Goal: Task Accomplishment & Management: Manage account settings

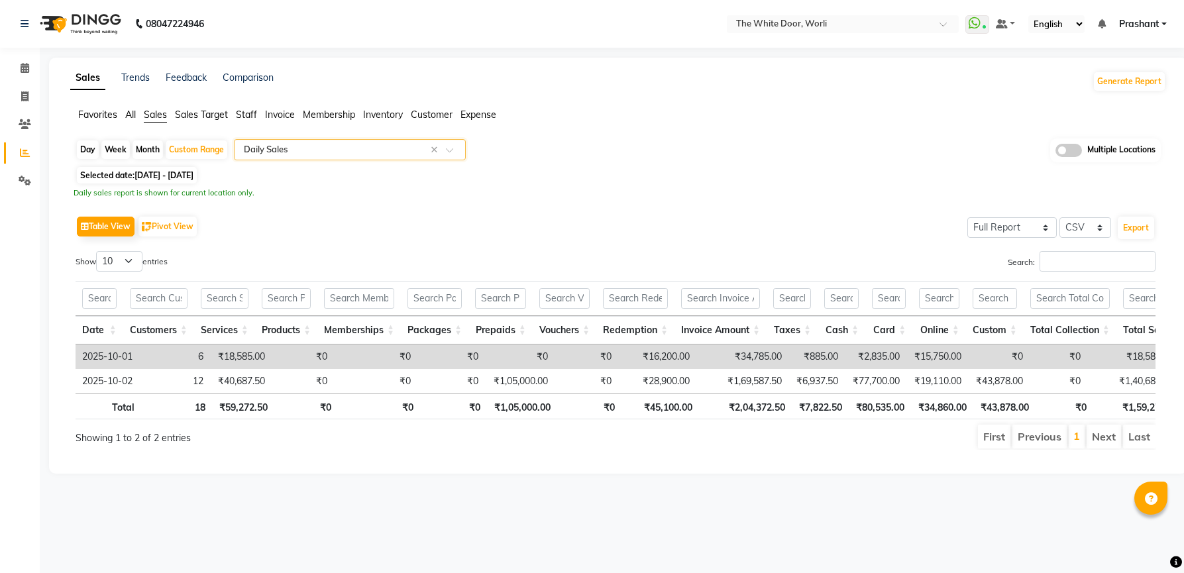
select select "full_report"
select select "csv"
click at [20, 185] on icon at bounding box center [25, 181] width 13 height 10
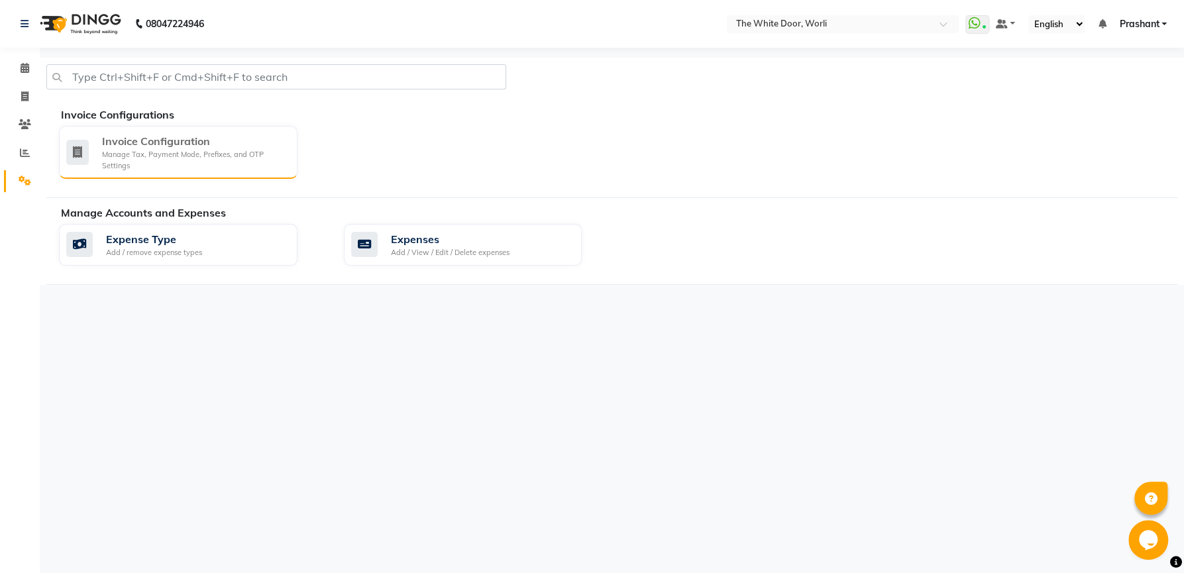
click at [127, 141] on div "Invoice Configuration" at bounding box center [194, 141] width 185 height 16
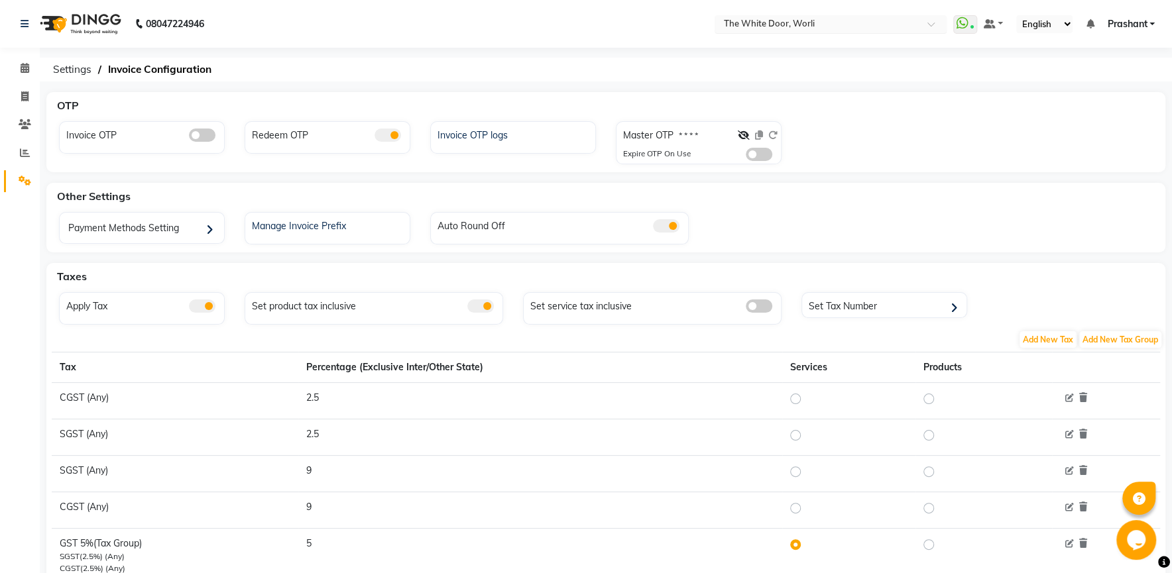
click at [761, 21] on input "text" at bounding box center [817, 25] width 192 height 13
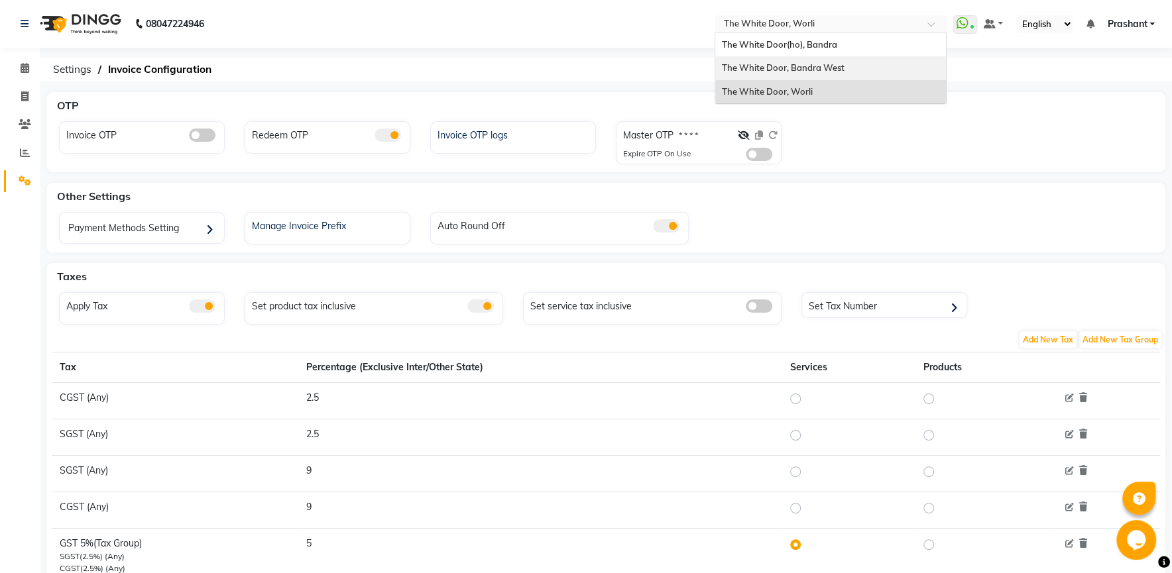
click at [797, 64] on span "The White Door, Bandra West" at bounding box center [783, 67] width 123 height 11
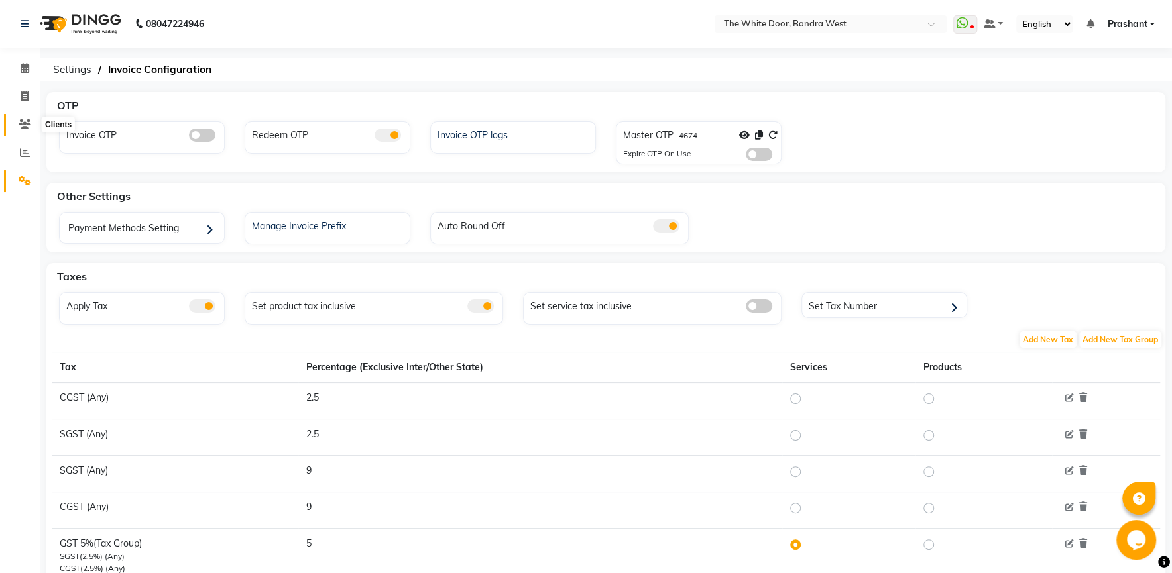
click at [24, 121] on icon at bounding box center [25, 124] width 13 height 10
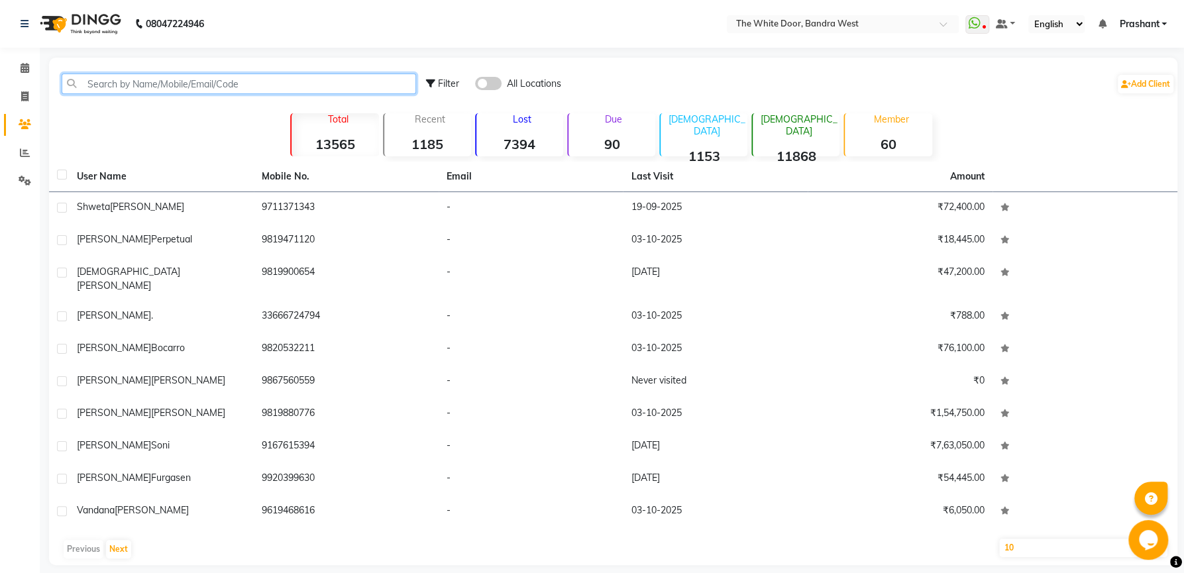
click at [160, 78] on input "text" at bounding box center [239, 84] width 355 height 21
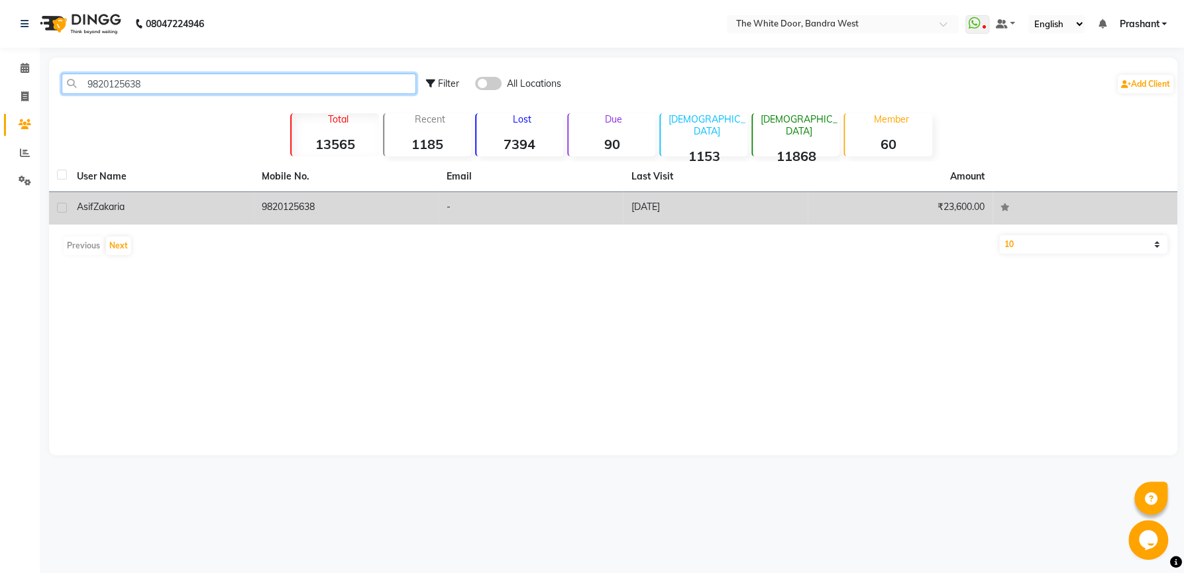
type input "9820125638"
click at [66, 209] on label at bounding box center [62, 208] width 10 height 10
click at [66, 209] on input "checkbox" at bounding box center [61, 208] width 9 height 9
checkbox input "true"
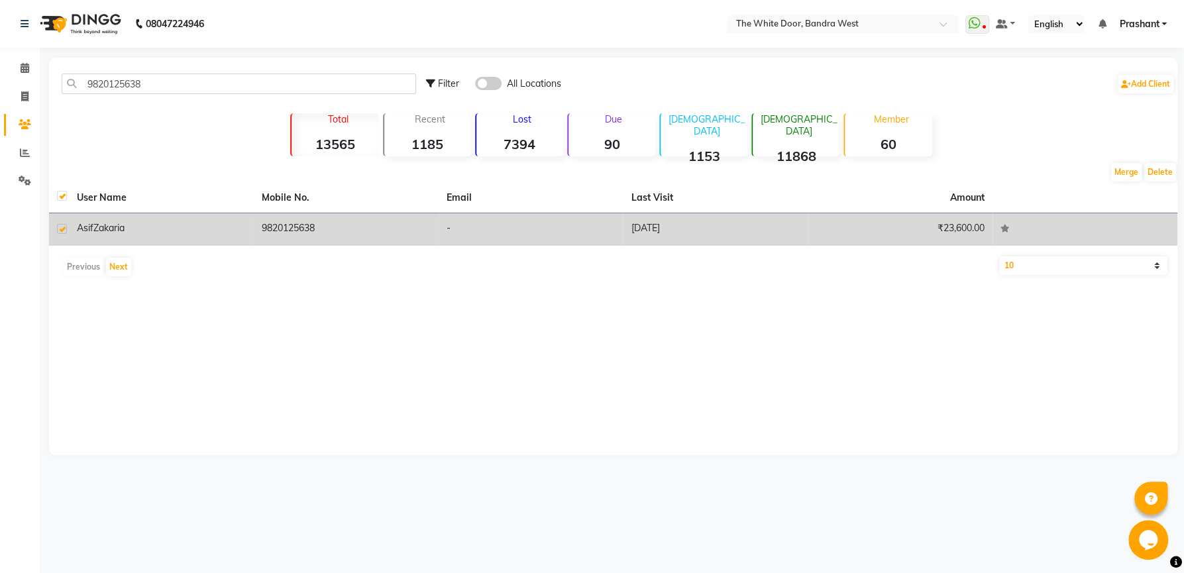
click at [115, 234] on span "Zakaria" at bounding box center [108, 228] width 31 height 12
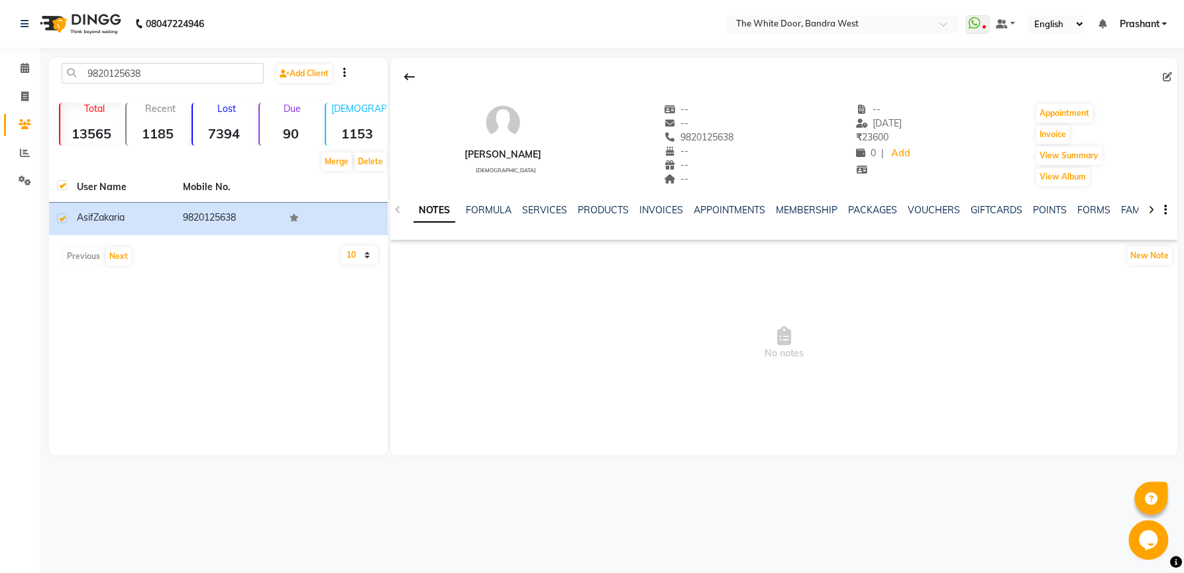
click at [549, 198] on div "NOTES FORMULA SERVICES PRODUCTS INVOICES APPOINTMENTS MEMBERSHIP PACKAGES VOUCH…" at bounding box center [783, 211] width 787 height 46
click at [484, 213] on link "FORMULA" at bounding box center [489, 210] width 46 height 12
click at [553, 209] on link "SERVICES" at bounding box center [543, 210] width 45 height 12
click at [581, 207] on link "PRODUCTS" at bounding box center [591, 210] width 51 height 12
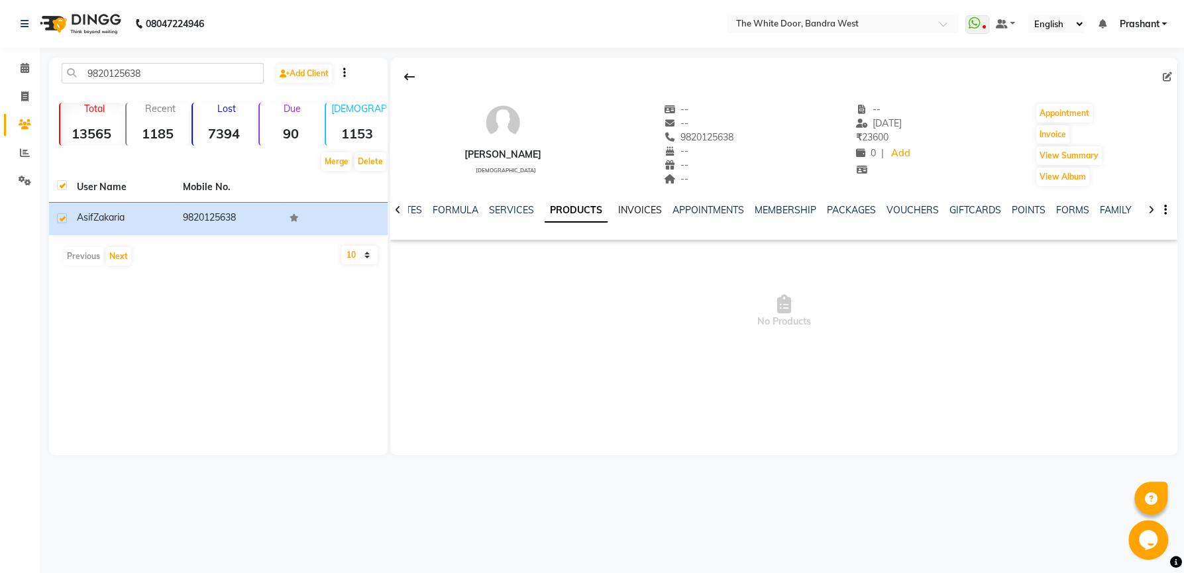
click at [653, 209] on link "INVOICES" at bounding box center [640, 210] width 44 height 12
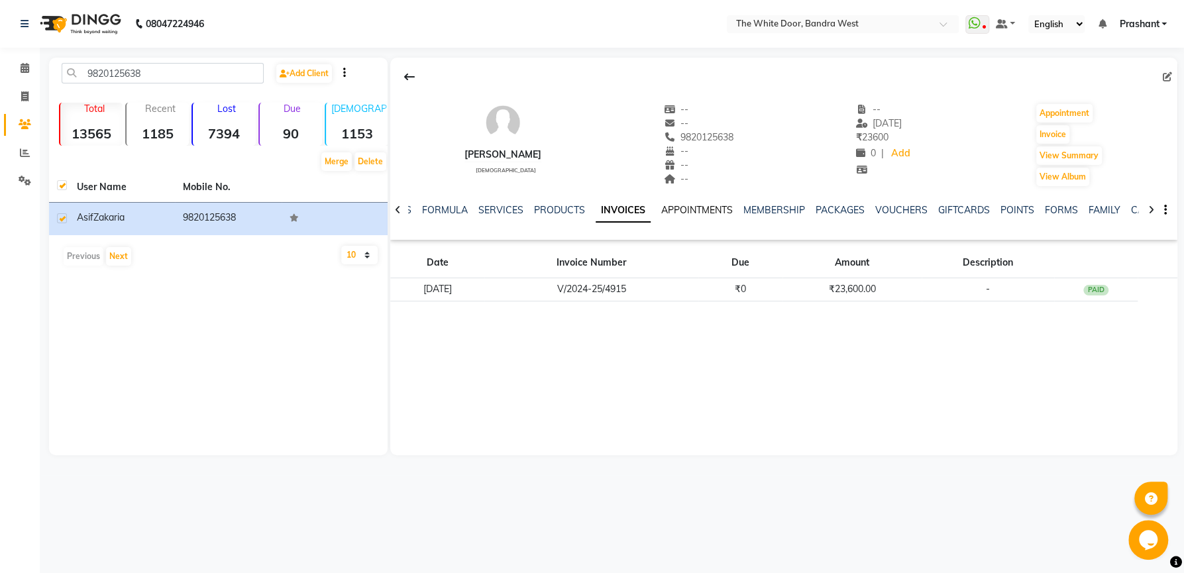
click at [679, 209] on link "APPOINTMENTS" at bounding box center [697, 210] width 72 height 12
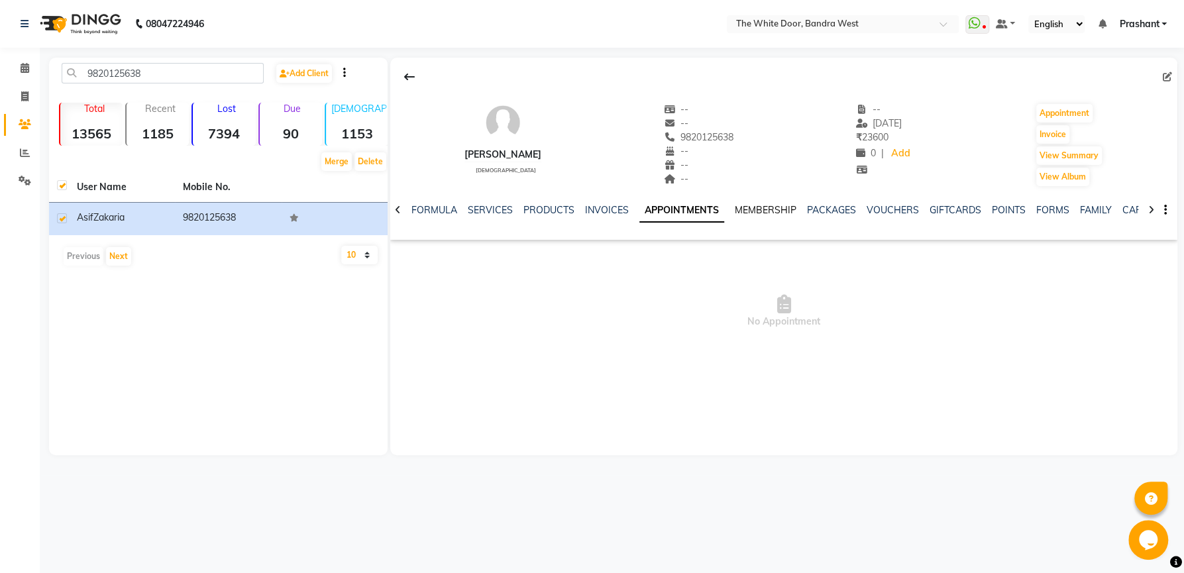
click at [752, 211] on link "MEMBERSHIP" at bounding box center [766, 210] width 62 height 12
click at [811, 205] on link "PACKAGES" at bounding box center [818, 210] width 49 height 12
click at [855, 207] on link "VOUCHERS" at bounding box center [869, 210] width 52 height 12
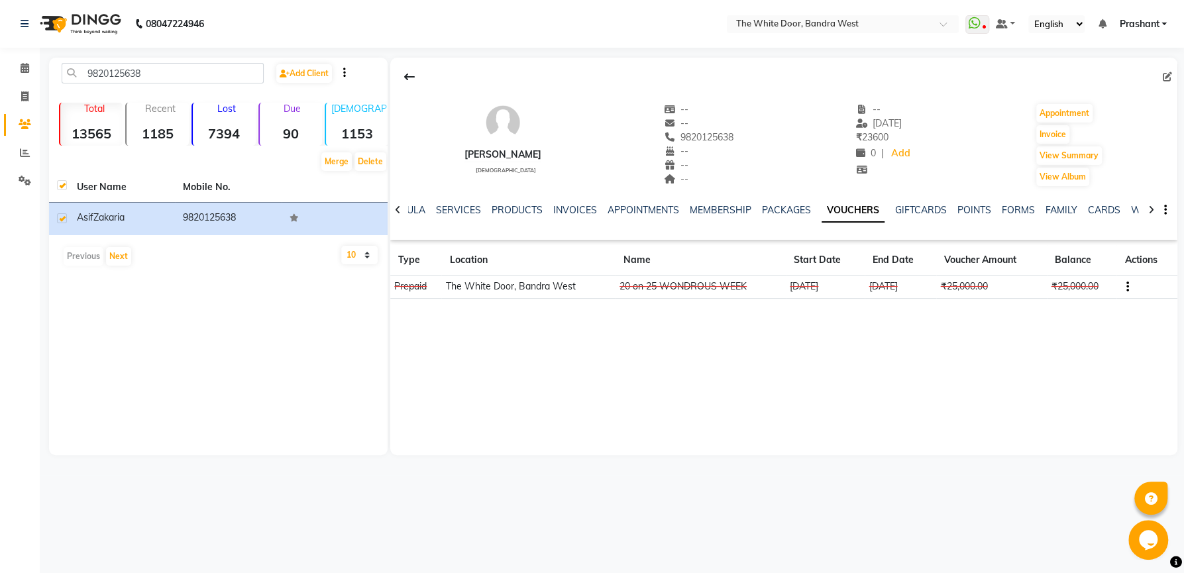
click at [1127, 287] on icon "button" at bounding box center [1128, 287] width 3 height 1
click at [1079, 274] on div "Edit" at bounding box center [1091, 278] width 32 height 17
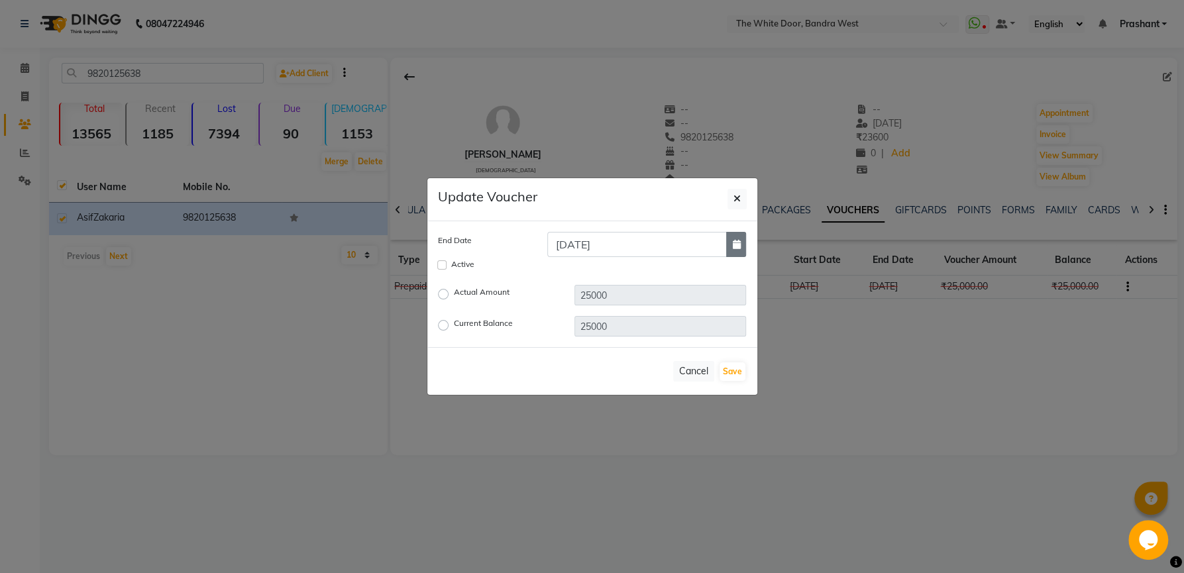
click at [744, 248] on button "button" at bounding box center [736, 244] width 20 height 25
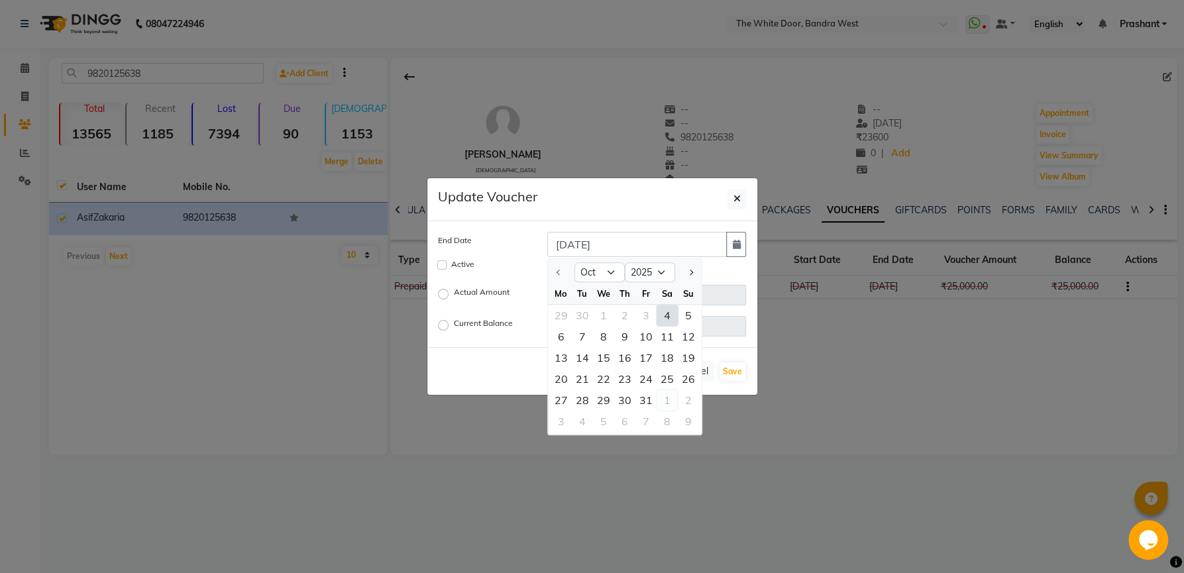
click at [658, 397] on div "1" at bounding box center [667, 400] width 21 height 21
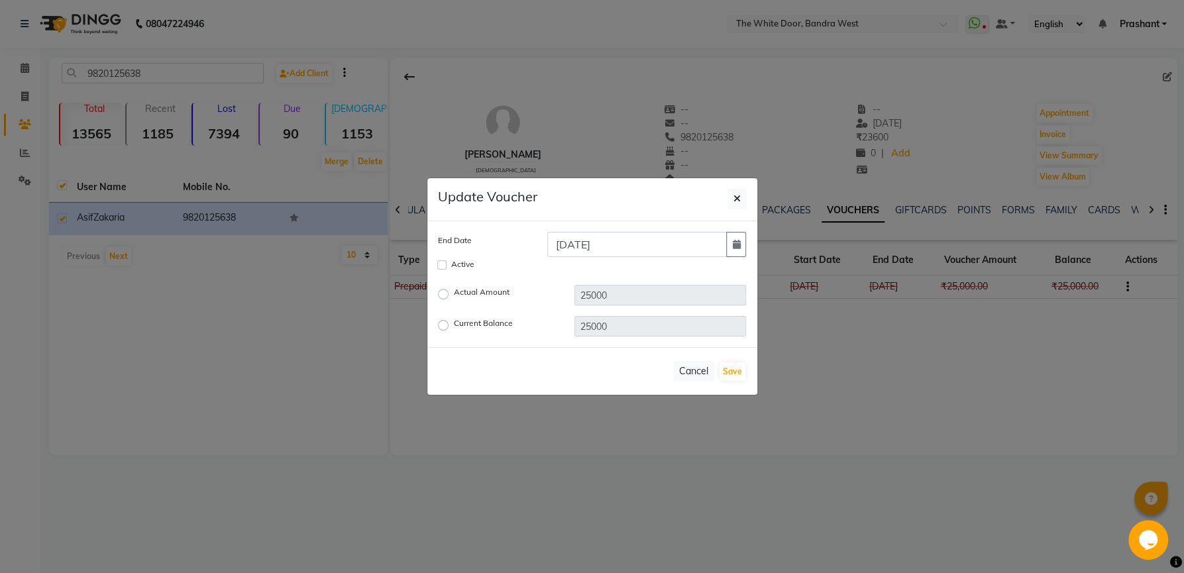
type input "01-11-2025"
click at [443, 264] on input "Active" at bounding box center [441, 264] width 9 height 9
checkbox input "true"
click at [730, 372] on button "Save" at bounding box center [733, 372] width 26 height 19
checkbox input "false"
